Goal: Information Seeking & Learning: Learn about a topic

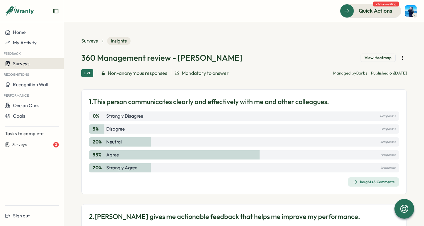
click at [32, 60] on button "Surveys" at bounding box center [32, 63] width 64 height 11
click at [66, 65] on div "Insights" at bounding box center [73, 63] width 16 height 7
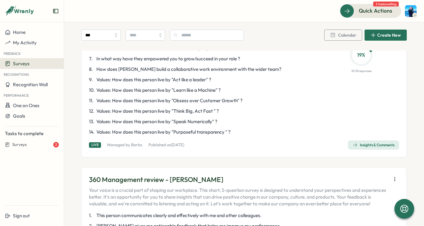
scroll to position [141, 0]
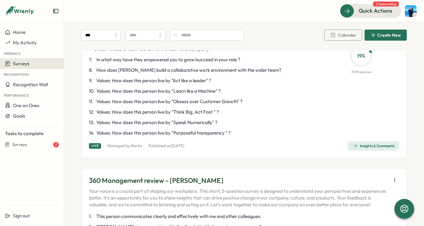
click at [357, 148] on div "Insights & Comments" at bounding box center [373, 145] width 42 height 5
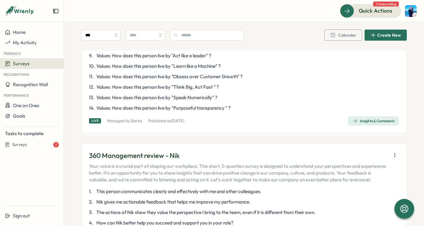
scroll to position [395, 0]
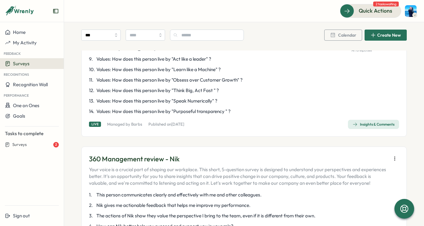
click at [365, 127] on div "Insights & Comments" at bounding box center [373, 124] width 42 height 5
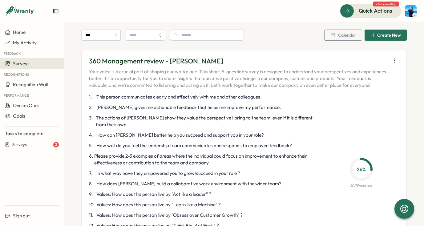
scroll to position [1218, 0]
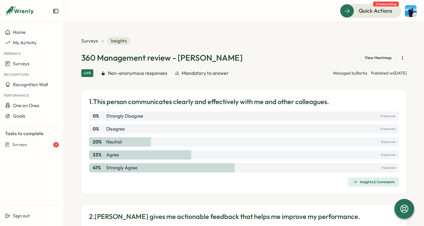
click at [370, 182] on div "Insights & Comments" at bounding box center [373, 181] width 42 height 5
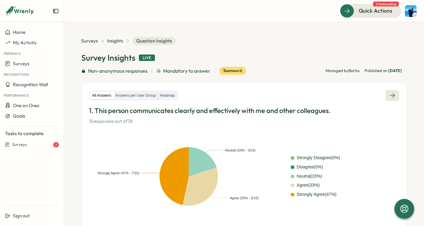
click at [391, 97] on icon at bounding box center [392, 95] width 6 height 6
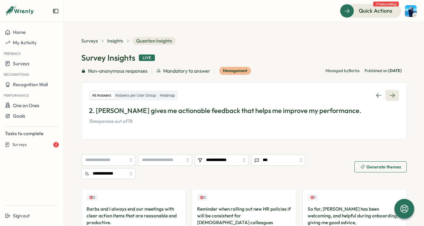
click at [393, 94] on link at bounding box center [392, 95] width 14 height 11
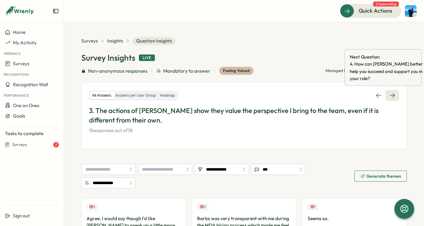
click at [390, 99] on link at bounding box center [392, 95] width 14 height 11
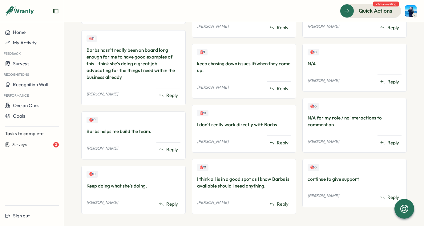
scroll to position [290, 0]
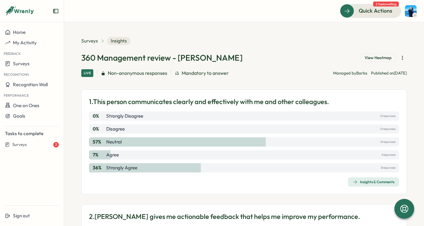
click at [372, 183] on div "Insights & Comments" at bounding box center [373, 181] width 42 height 5
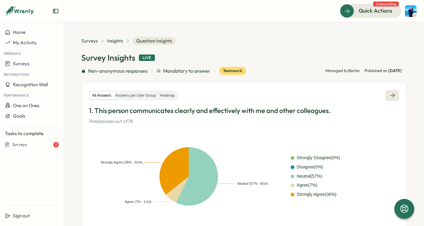
click at [393, 96] on link at bounding box center [392, 95] width 14 height 11
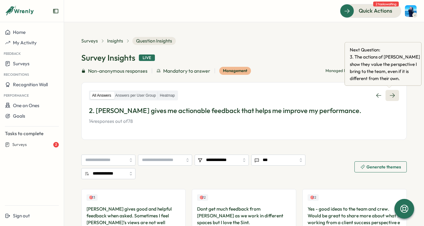
click at [389, 95] on icon at bounding box center [392, 95] width 6 height 6
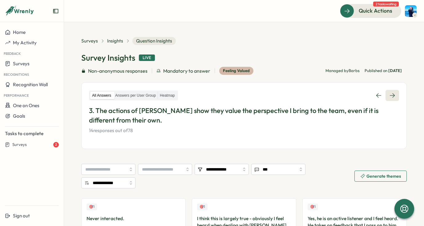
click at [389, 95] on icon at bounding box center [392, 95] width 6 height 6
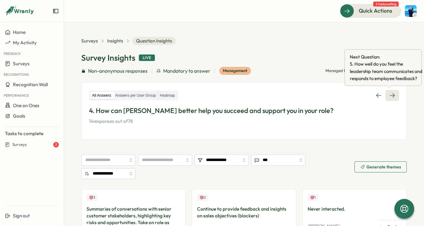
click at [389, 93] on icon at bounding box center [392, 95] width 6 height 6
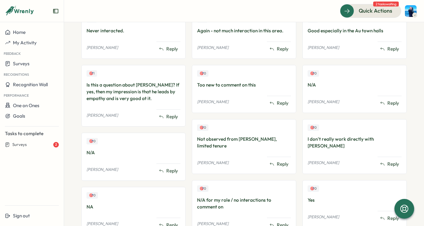
scroll to position [4, 0]
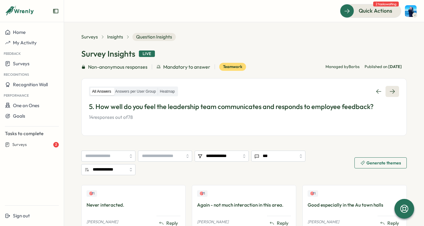
click at [391, 88] on icon at bounding box center [392, 91] width 6 height 6
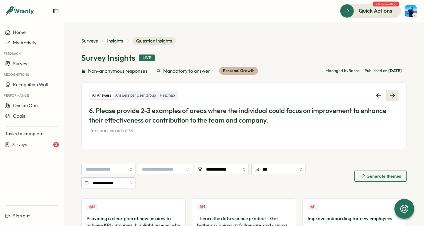
click at [389, 96] on icon at bounding box center [392, 95] width 6 height 6
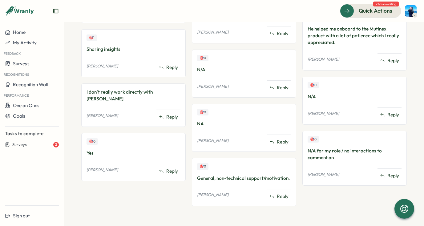
scroll to position [276, 0]
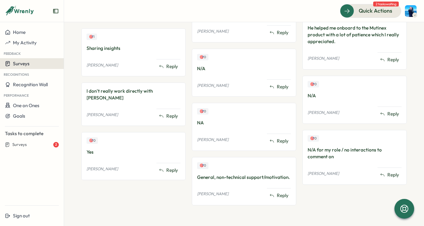
click at [27, 63] on span "Surveys" at bounding box center [21, 64] width 17 height 6
click at [68, 65] on div "Insights" at bounding box center [73, 63] width 16 height 7
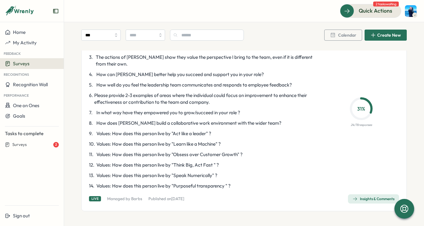
scroll to position [1771, 0]
click at [360, 198] on div "Insights & Comments" at bounding box center [373, 198] width 42 height 5
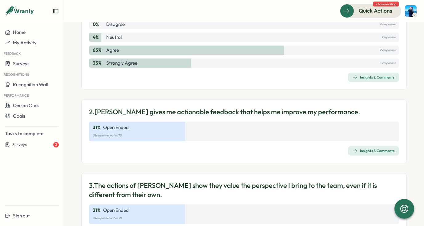
scroll to position [229, 0]
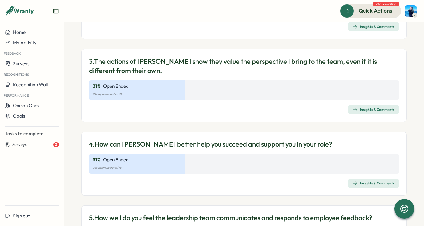
click at [353, 110] on icon "button" at bounding box center [355, 109] width 4 height 3
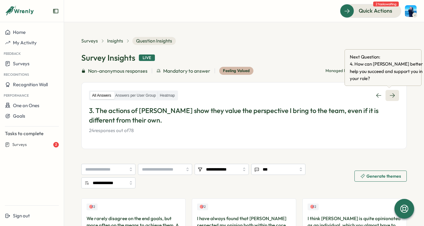
click at [389, 94] on icon at bounding box center [392, 95] width 6 height 6
